Goal: Find specific page/section: Find specific page/section

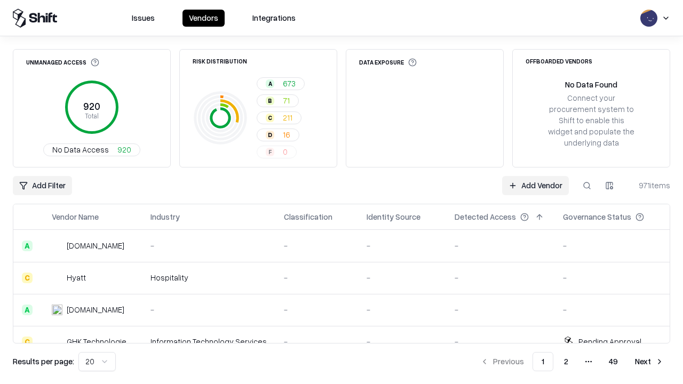
click at [341, 192] on div "Add Filter Add Vendor 971 items" at bounding box center [341, 185] width 657 height 19
click at [42, 186] on html "Issues Vendors Integrations Unmanaged Access 920 Total No Data Access 920 Risk …" at bounding box center [341, 192] width 683 height 384
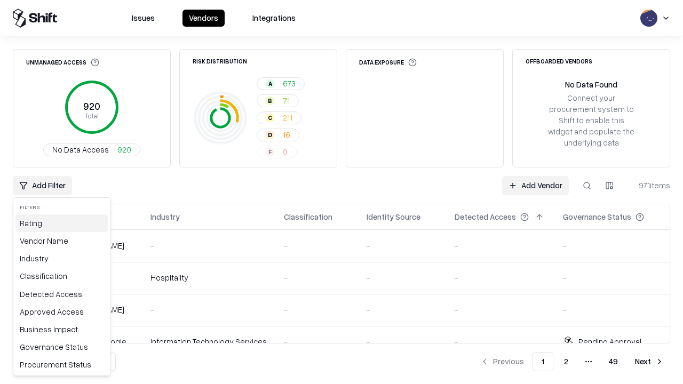
click at [62, 223] on div "Rating" at bounding box center [61, 223] width 93 height 18
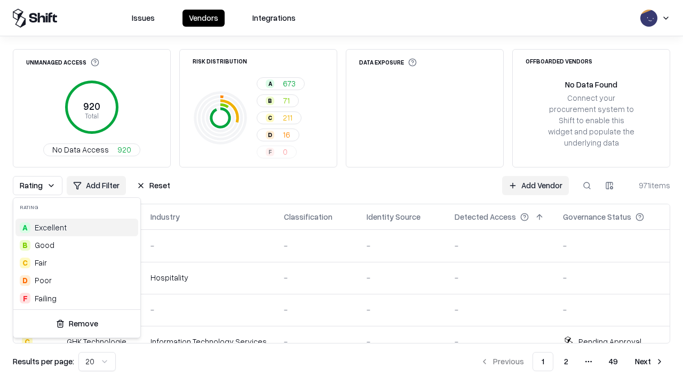
click at [341, 192] on html "Issues Vendors Integrations Unmanaged Access 920 Total No Data Access 920 Risk …" at bounding box center [341, 192] width 683 height 384
click at [341, 192] on div "Rating Add Filter Reset Add Vendor 971 items" at bounding box center [341, 185] width 657 height 19
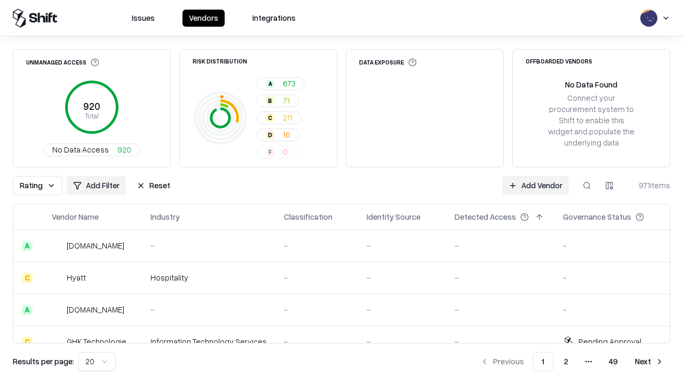
click at [153, 186] on button "Reset" at bounding box center [153, 185] width 46 height 19
click at [341, 192] on div "Add Filter Add Vendor 971 items" at bounding box center [341, 185] width 657 height 19
click at [42, 186] on html "Issues Vendors Integrations Unmanaged Access 920 Total No Data Access 920 Risk …" at bounding box center [341, 192] width 683 height 384
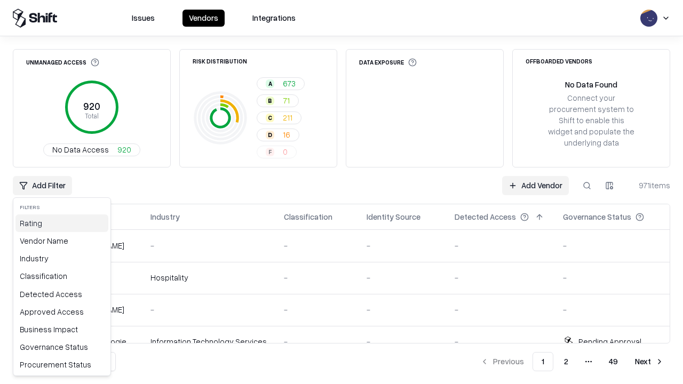
click at [62, 223] on div "Rating" at bounding box center [61, 223] width 93 height 18
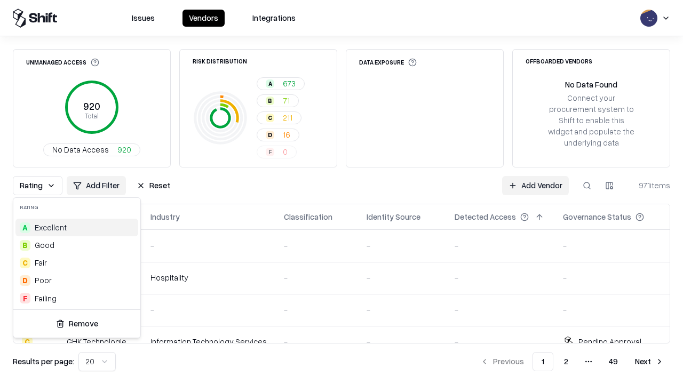
click at [77, 227] on div "A Excellent" at bounding box center [76, 228] width 123 height 18
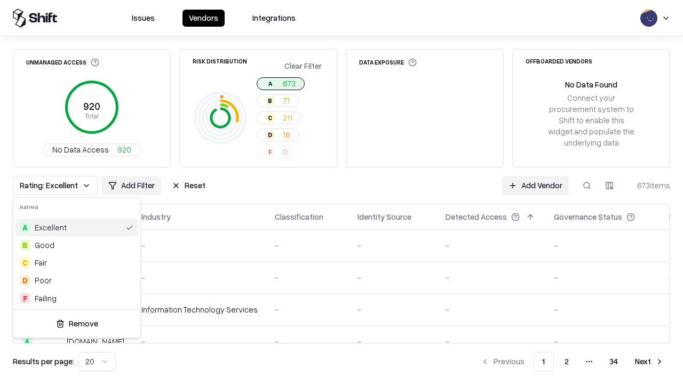
click at [341, 192] on html "Issues Vendors Integrations Unmanaged Access 920 Total No Data Access 920 Risk …" at bounding box center [341, 192] width 683 height 384
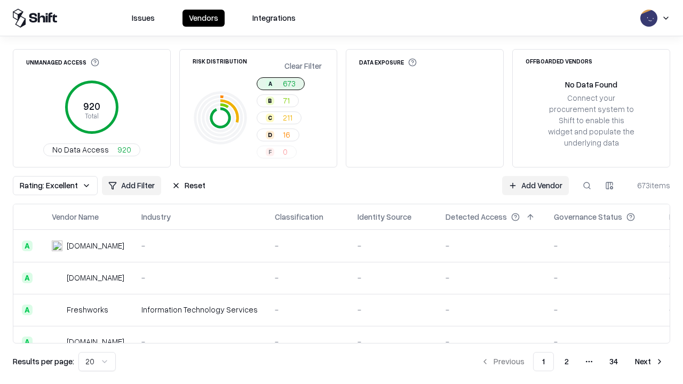
click at [341, 192] on div "Rating: Excellent Add Filter Reset Add Vendor 673 items" at bounding box center [341, 185] width 657 height 19
click at [188, 186] on button "Reset" at bounding box center [188, 185] width 46 height 19
click at [341, 192] on div "Add Filter Add Vendor 673 items" at bounding box center [341, 185] width 657 height 19
click at [42, 186] on html "Issues Vendors Integrations Unmanaged Access 920 Total No Data Access 920 Risk …" at bounding box center [341, 192] width 683 height 384
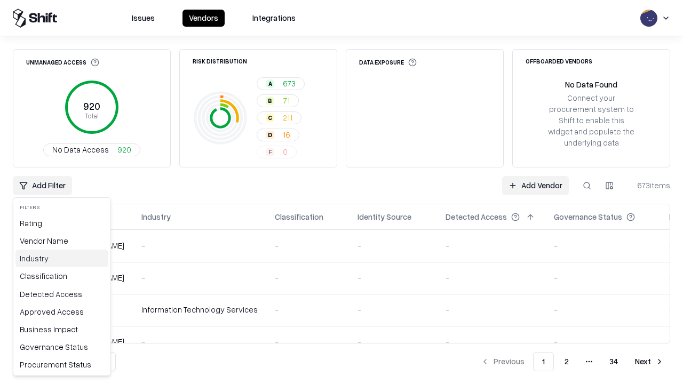
click at [62, 258] on div "Industry" at bounding box center [61, 259] width 93 height 18
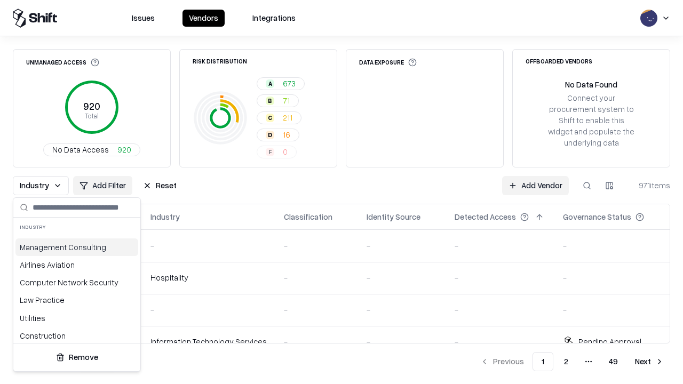
click at [341, 192] on html "Issues Vendors Integrations Unmanaged Access 920 Total No Data Access 920 Risk …" at bounding box center [341, 192] width 683 height 384
click at [341, 192] on div "Industry Add Filter Reset Add Vendor 971 items" at bounding box center [341, 185] width 657 height 19
click at [159, 186] on button "Reset" at bounding box center [160, 185] width 46 height 19
